Goal: Information Seeking & Learning: Learn about a topic

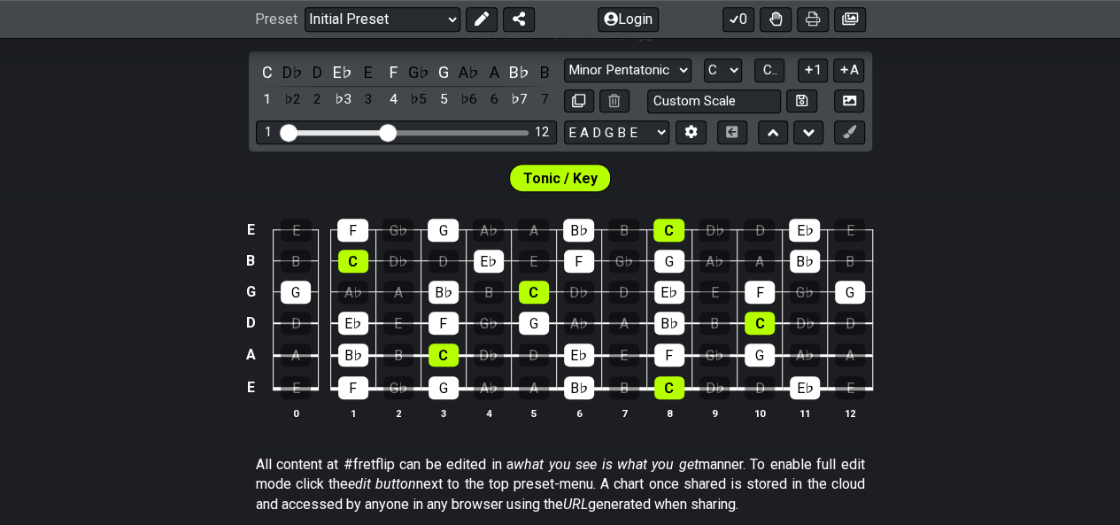
scroll to position [443, 0]
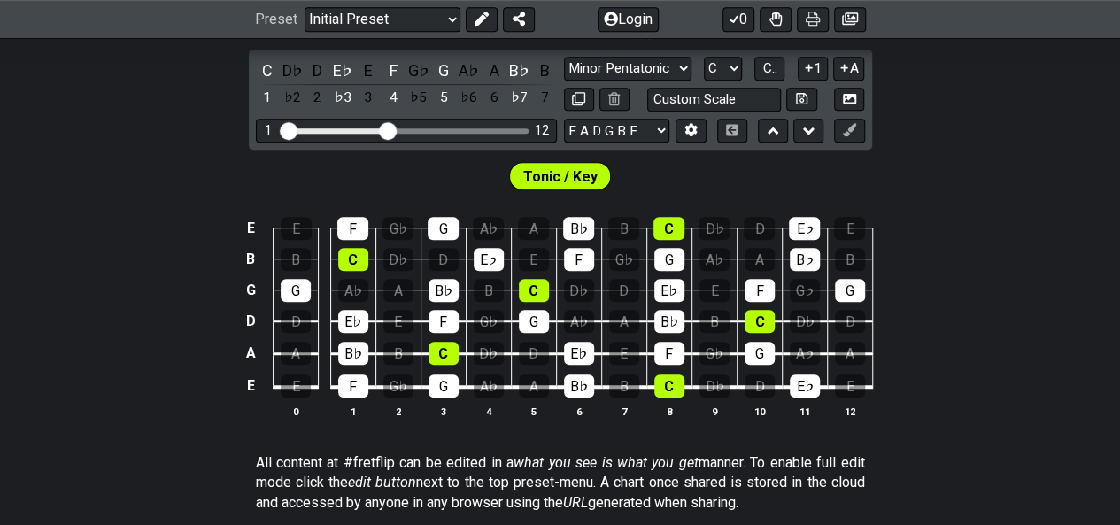
click at [575, 172] on span "Tonic / Key" at bounding box center [560, 177] width 74 height 26
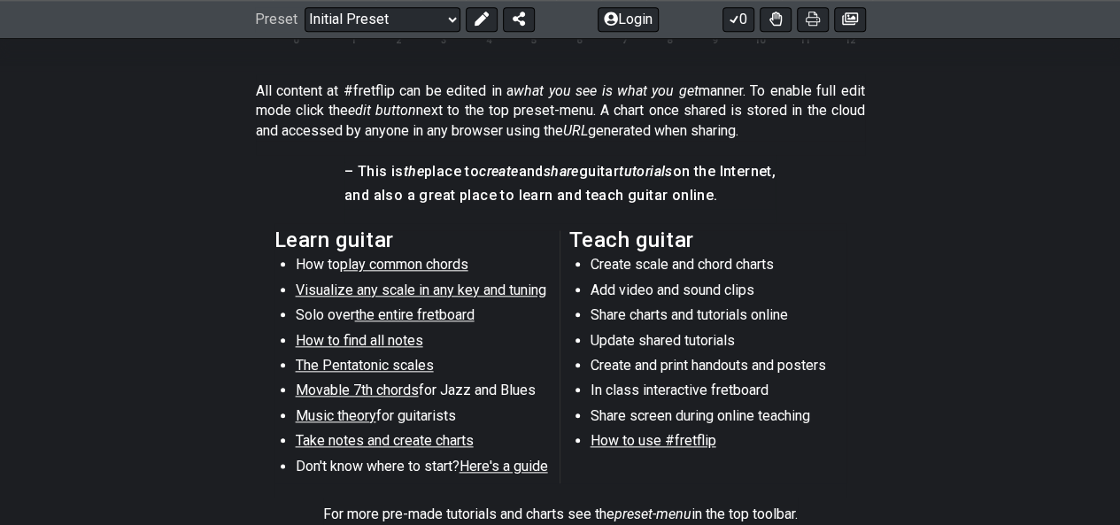
scroll to position [708, 0]
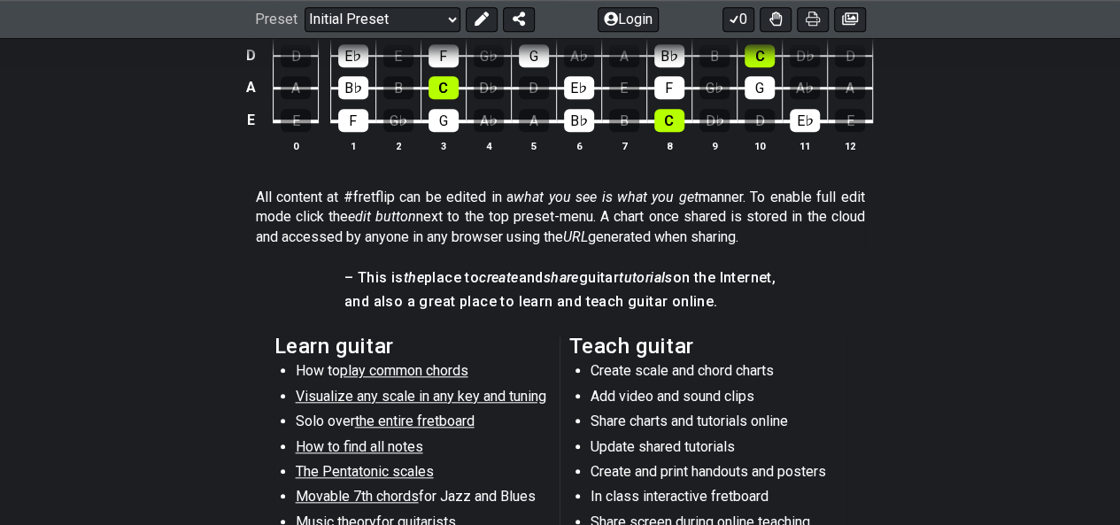
click at [378, 490] on span "Movable 7th chords" at bounding box center [357, 496] width 123 height 17
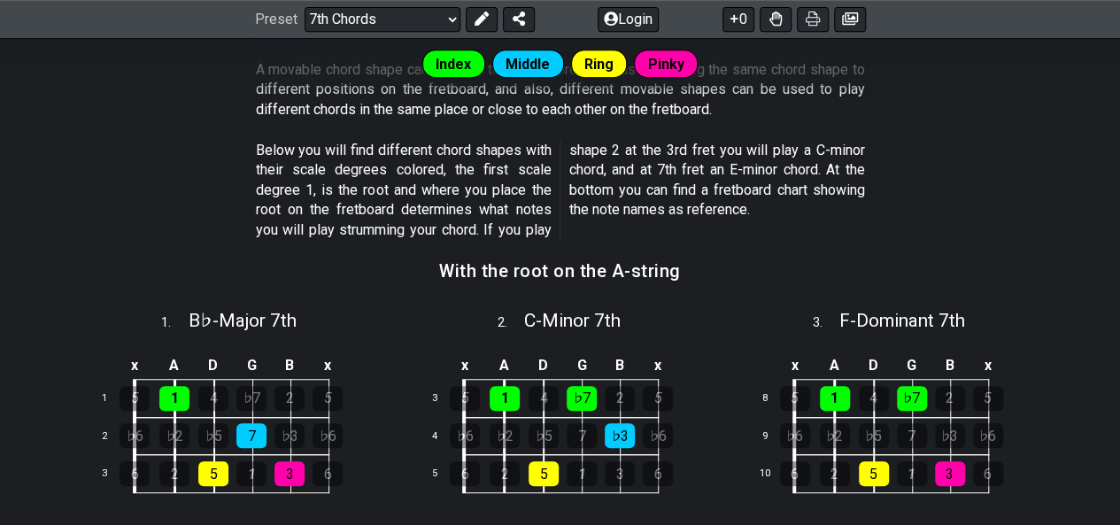
scroll to position [531, 0]
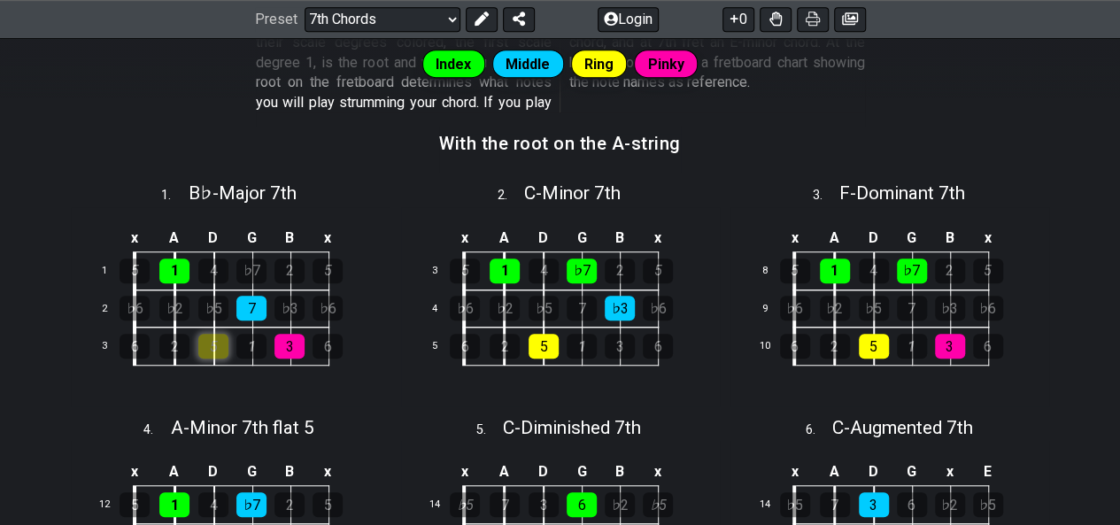
click at [218, 344] on div "5" at bounding box center [213, 346] width 30 height 25
click at [292, 343] on div "3" at bounding box center [289, 346] width 30 height 25
click at [255, 300] on div "7" at bounding box center [251, 308] width 30 height 25
click at [168, 271] on div "1" at bounding box center [174, 271] width 30 height 25
click at [211, 343] on div "5" at bounding box center [213, 346] width 30 height 25
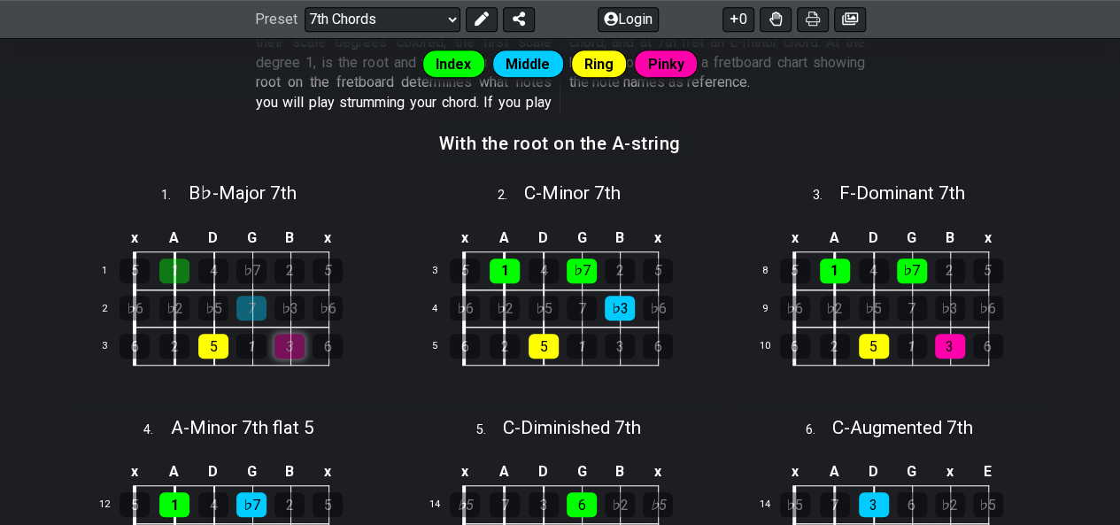
click at [287, 341] on div "3" at bounding box center [289, 346] width 30 height 25
click at [246, 313] on div "7" at bounding box center [251, 308] width 30 height 25
click at [168, 268] on div "1" at bounding box center [174, 271] width 30 height 25
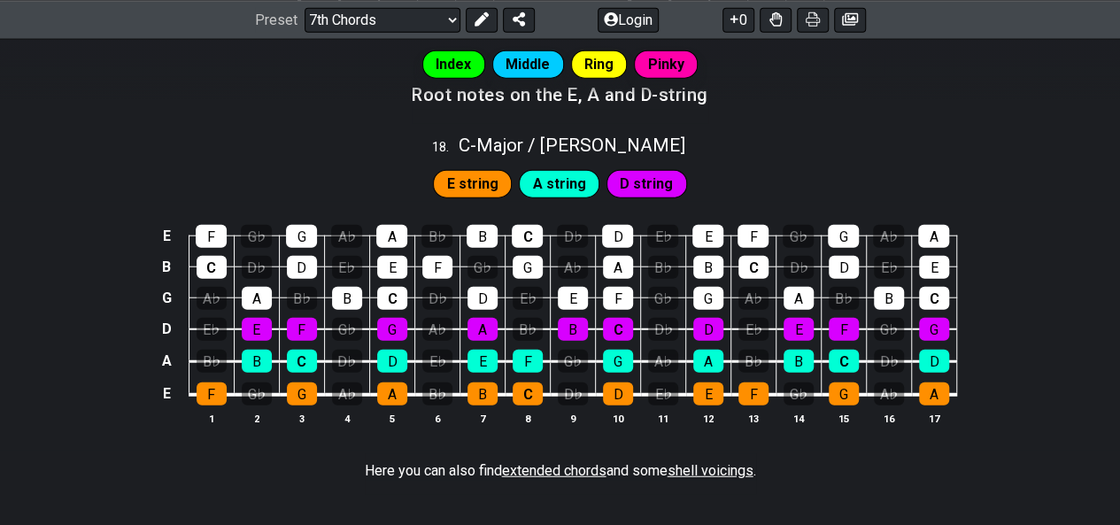
scroll to position [2125, 0]
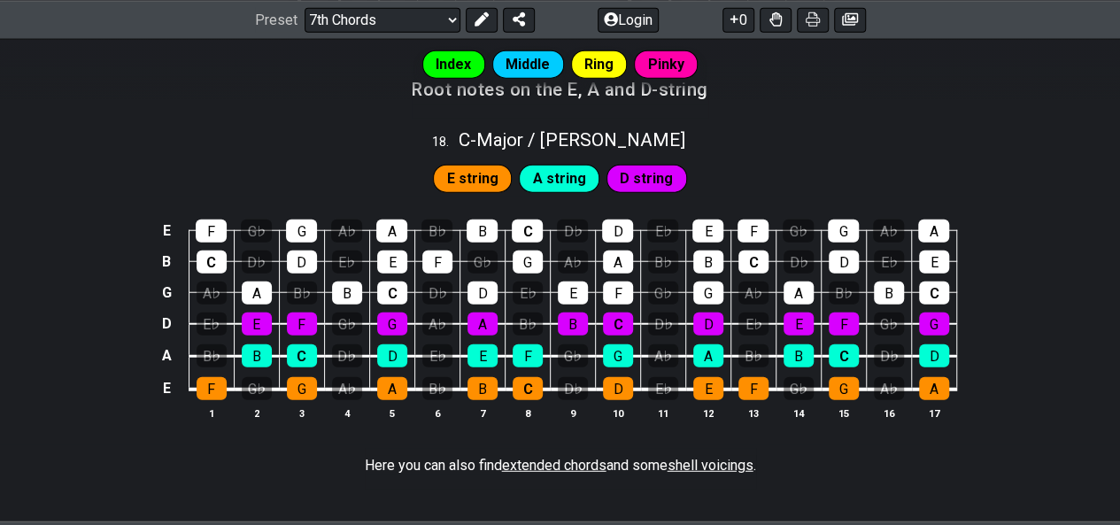
click at [476, 166] on span "E string" at bounding box center [472, 179] width 51 height 26
drag, startPoint x: 482, startPoint y: 166, endPoint x: 533, endPoint y: 181, distance: 53.8
click at [481, 166] on span "E string" at bounding box center [472, 179] width 51 height 26
click at [556, 181] on div "E string A string D string" at bounding box center [559, 178] width 260 height 35
click at [563, 173] on span "A string" at bounding box center [559, 179] width 53 height 26
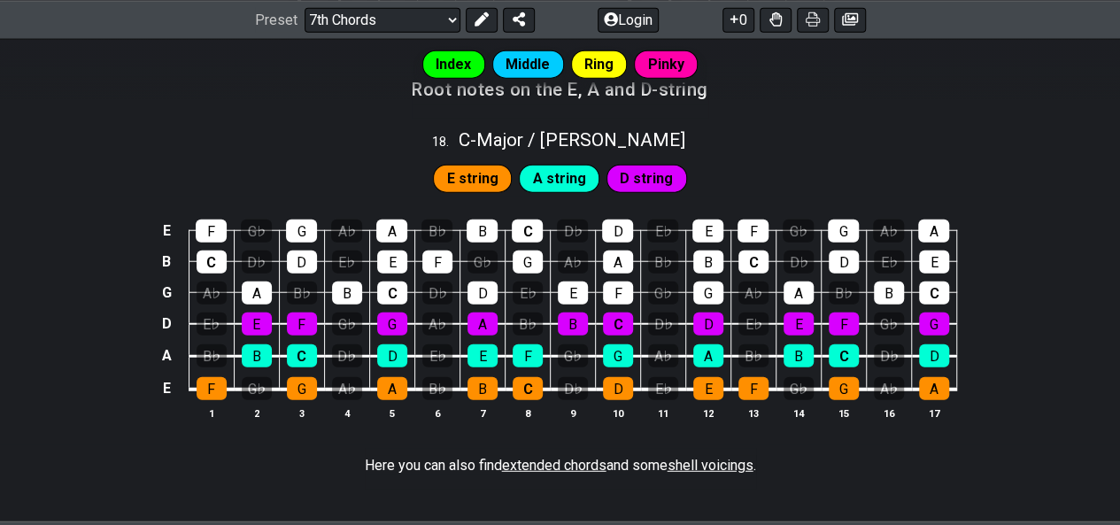
click at [643, 167] on span "D string" at bounding box center [646, 179] width 53 height 26
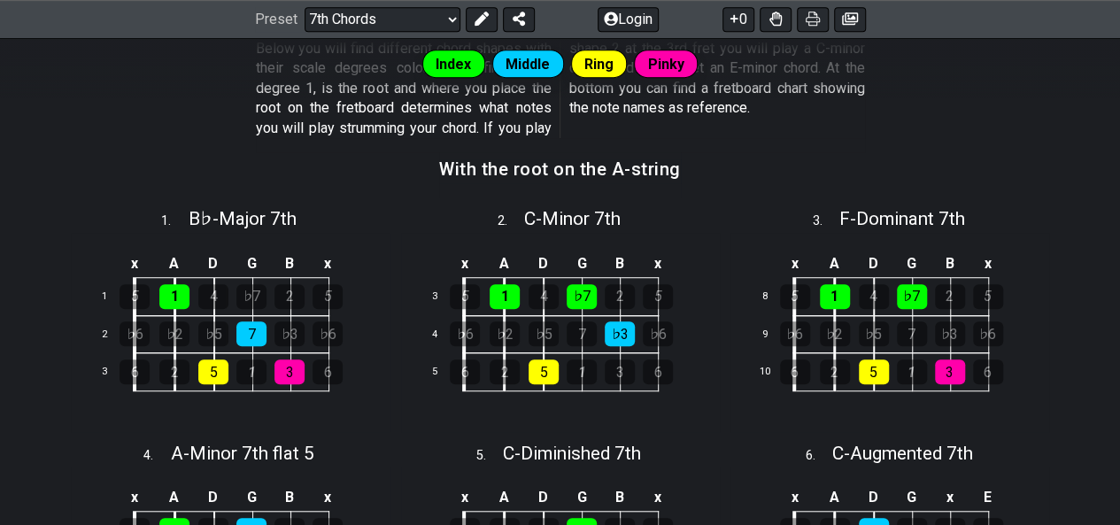
scroll to position [0, 0]
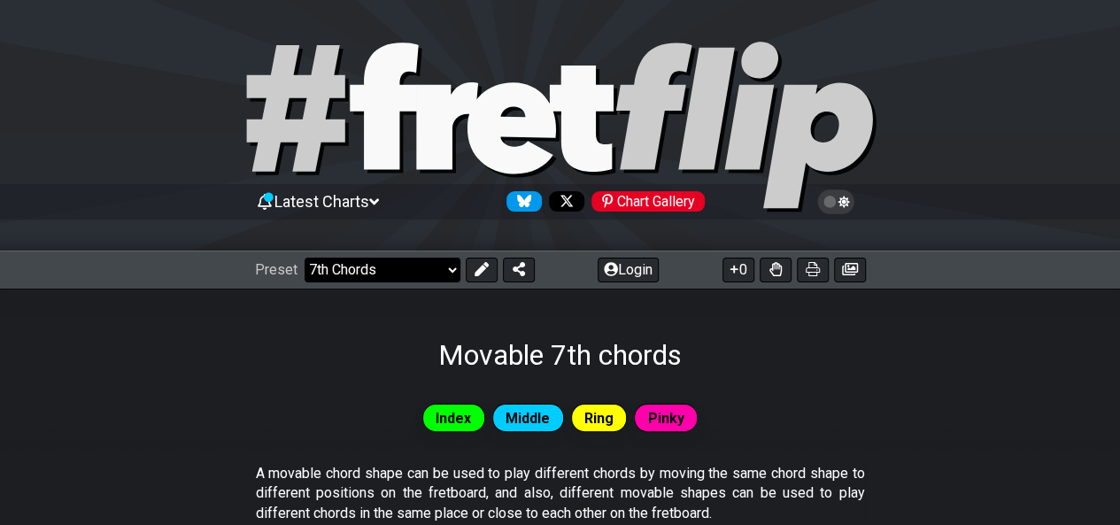
click at [378, 265] on select "Welcome to #fretflip! Initial Preset Custom Preset Minor Pentatonic Major Penta…" at bounding box center [383, 270] width 156 height 25
click at [305, 258] on select "Welcome to #fretflip! Initial Preset Custom Preset Minor Pentatonic Major Penta…" at bounding box center [383, 270] width 156 height 25
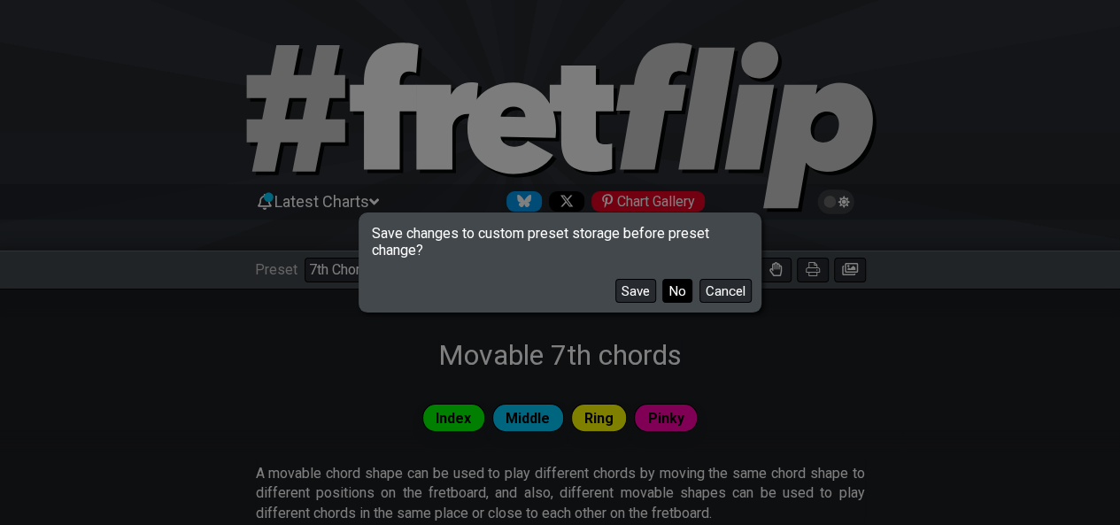
click at [676, 294] on button "No" at bounding box center [677, 291] width 30 height 24
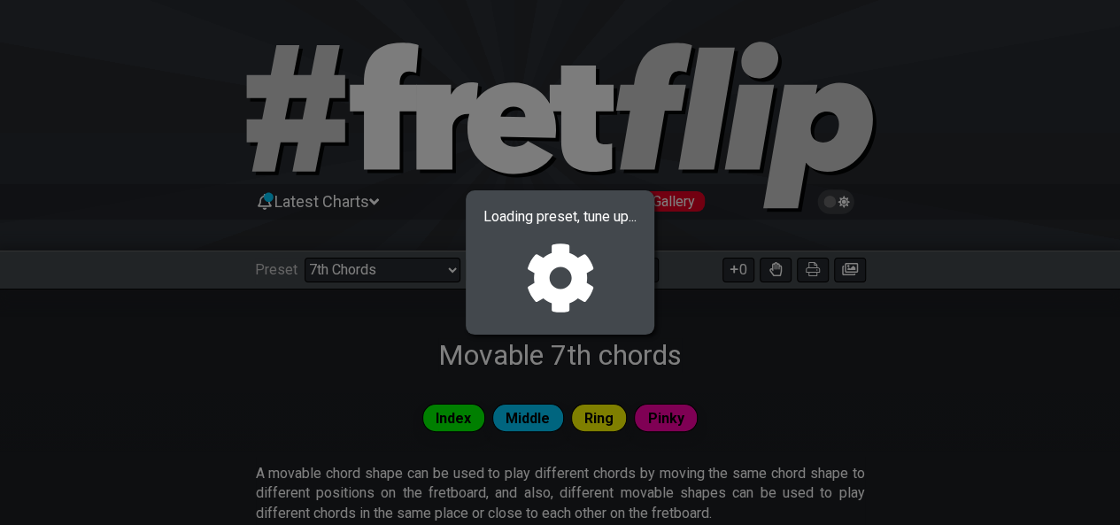
select select "/guitar-scales"
select select "C"
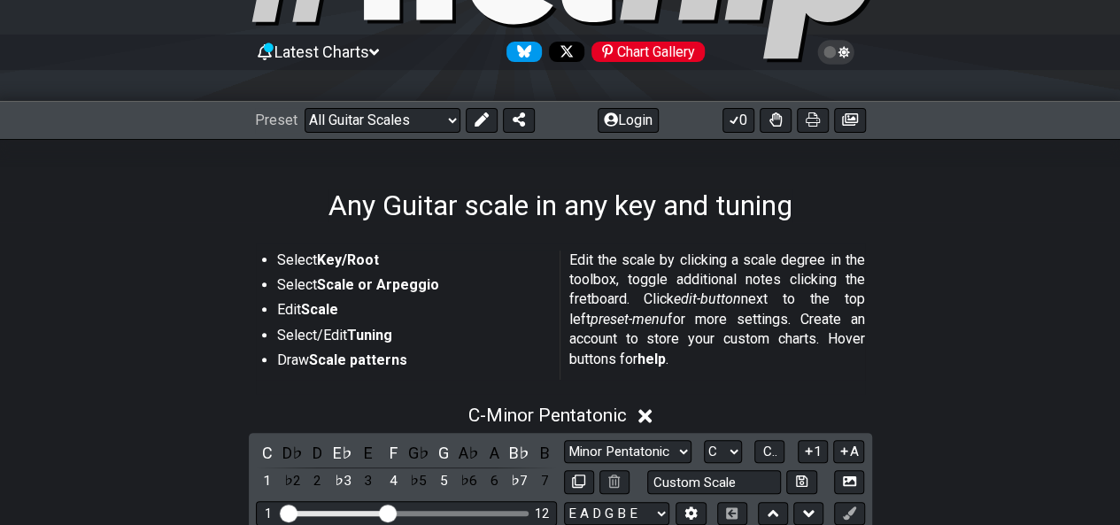
scroll to position [354, 0]
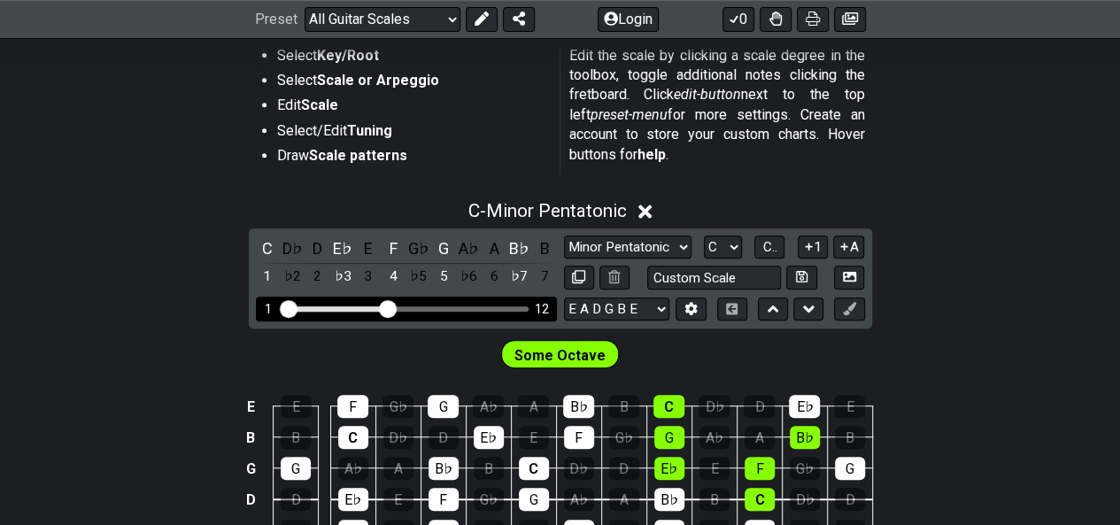
click at [382, 307] on input "Visible fret range" at bounding box center [406, 307] width 251 height 0
drag, startPoint x: 310, startPoint y: 307, endPoint x: 490, endPoint y: 304, distance: 179.8
click at [453, 313] on div "1 12" at bounding box center [406, 309] width 301 height 24
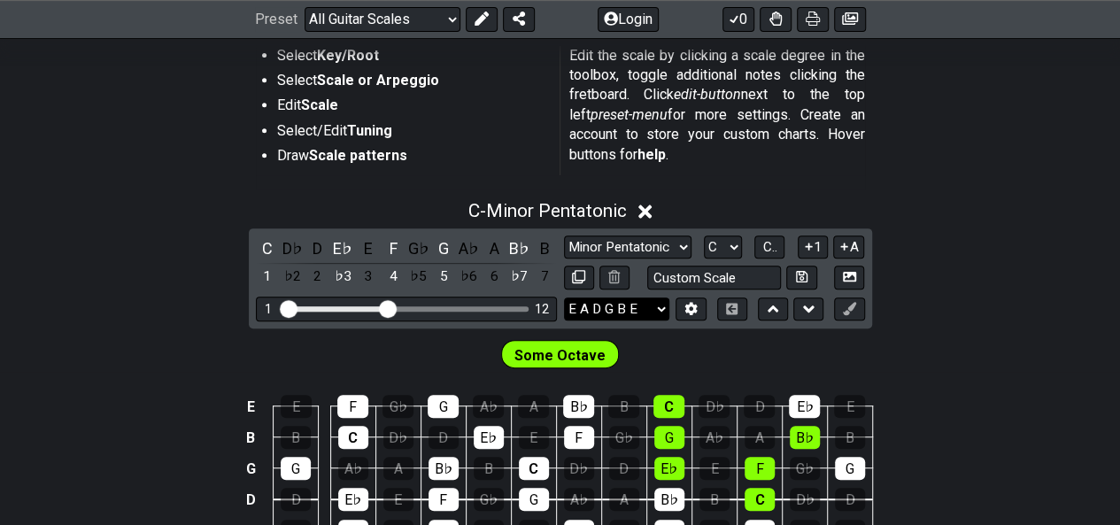
click at [659, 304] on select "E A D G B E E A D G B E E A D G B E B E A D F♯ B A D G C E A D A D G B E E♭ A♭ …" at bounding box center [616, 309] width 105 height 24
click at [658, 306] on select "E A D G B E E A D G B E E A D G B E B E A D F♯ B A D G C E A D A D G B E E♭ A♭ …" at bounding box center [616, 309] width 105 height 24
click at [708, 275] on input "text" at bounding box center [714, 278] width 135 height 24
type input "Custom Scale"
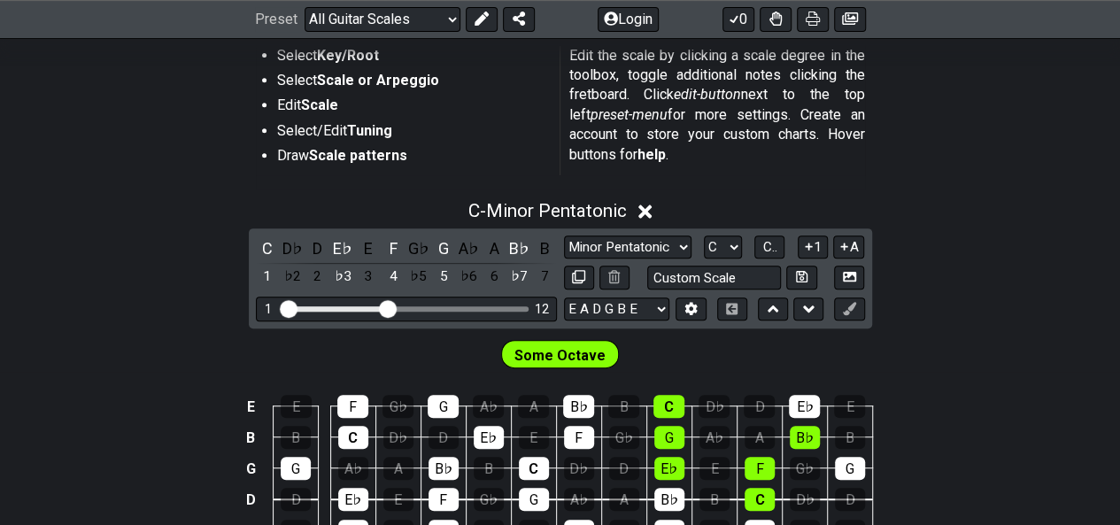
click at [634, 328] on div "Some Octave" at bounding box center [560, 350] width 1120 height 44
click at [653, 243] on select "Minor Pentatonic Root Minor Pentatonic Major Pentatonic Minor Blues Major Blues…" at bounding box center [627, 248] width 127 height 24
click at [660, 239] on select "Minor Pentatonic Root Minor Pentatonic Major Pentatonic Minor Blues Major Blues…" at bounding box center [627, 248] width 127 height 24
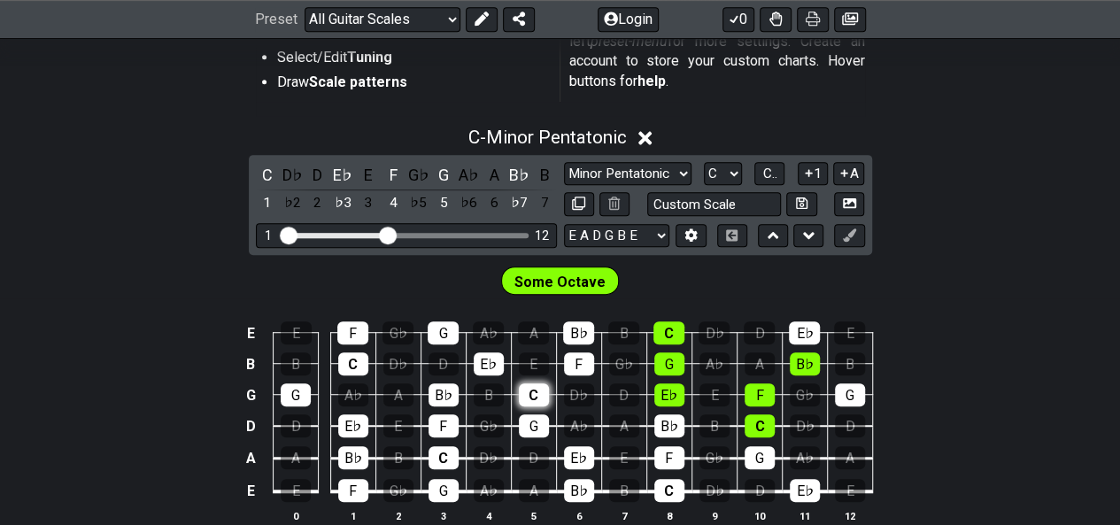
scroll to position [531, 0]
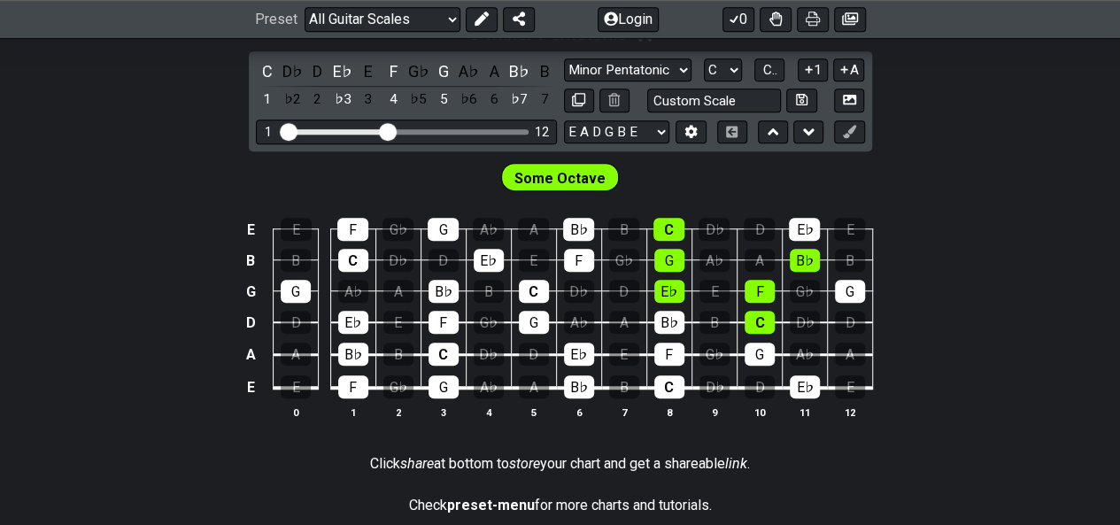
click at [567, 174] on span "Some Octave" at bounding box center [559, 179] width 91 height 26
click at [664, 289] on div "E♭" at bounding box center [669, 291] width 30 height 23
click at [677, 251] on div "G" at bounding box center [669, 260] width 30 height 23
drag, startPoint x: 673, startPoint y: 212, endPoint x: 665, endPoint y: 256, distance: 45.0
click at [671, 214] on td "C" at bounding box center [668, 213] width 45 height 31
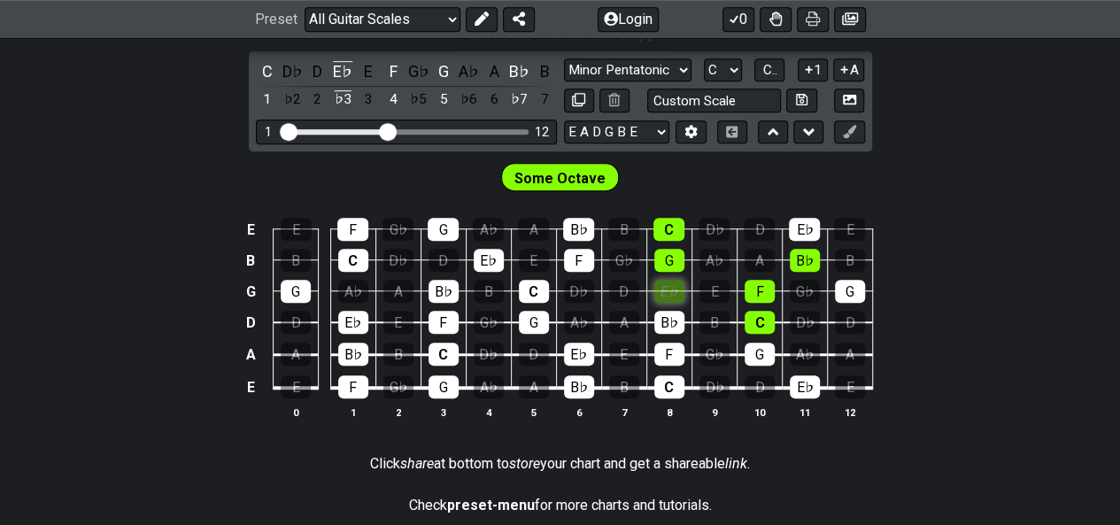
drag, startPoint x: 668, startPoint y: 268, endPoint x: 675, endPoint y: 290, distance: 23.2
click at [668, 270] on tbody "E E F G♭ G A♭ A B♭ B C D♭ D E♭ E B B C D♭ D E♭ E F G♭ G A♭ A B♭ B G G A♭ A B♭ B…" at bounding box center [556, 302] width 632 height 208
click at [676, 292] on div "E♭" at bounding box center [669, 291] width 30 height 23
